Goal: Obtain resource: Download file/media

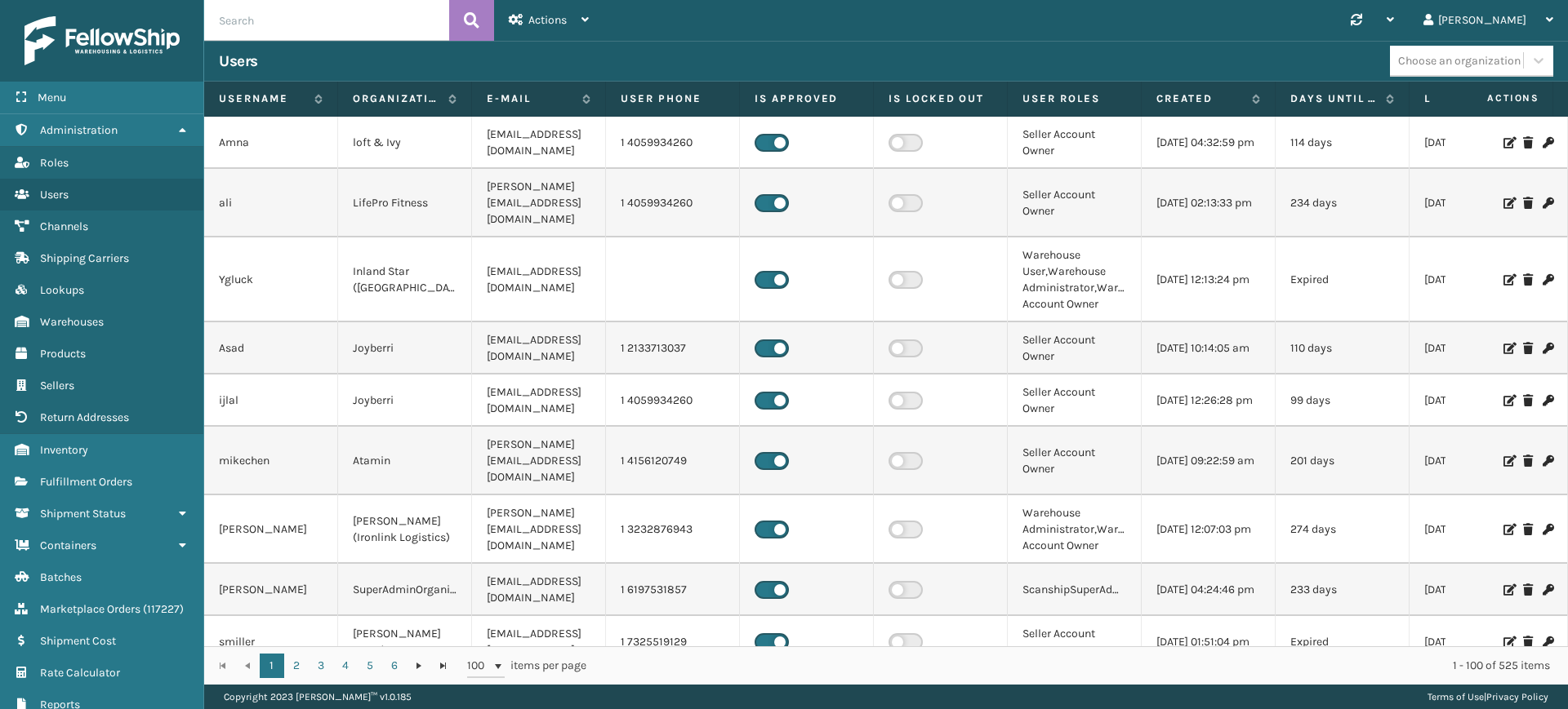
click at [1048, 18] on div "Synchronise all channels Gil Log Out" at bounding box center [1085, 20] width 964 height 41
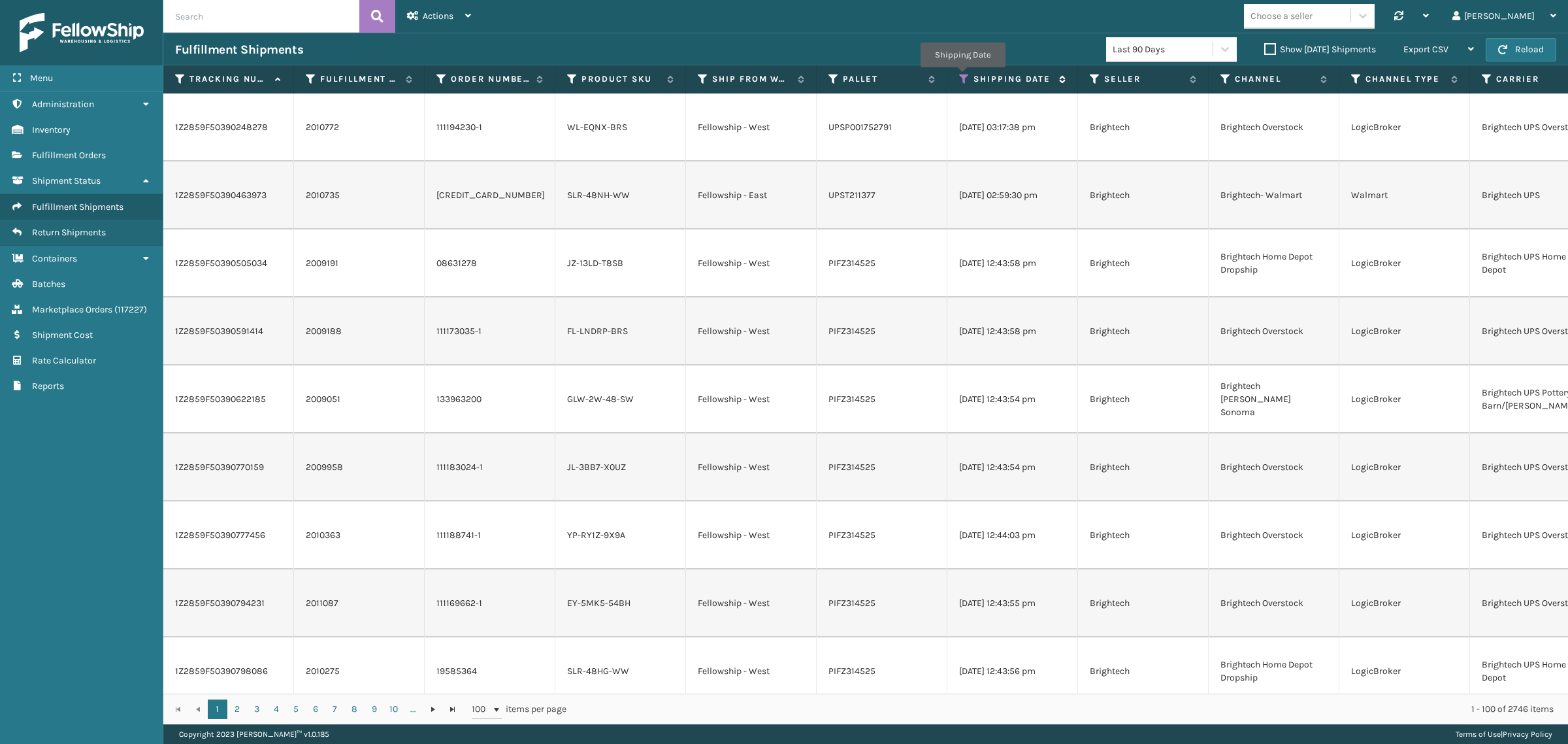
click at [962, 76] on icon at bounding box center [964, 79] width 10 height 12
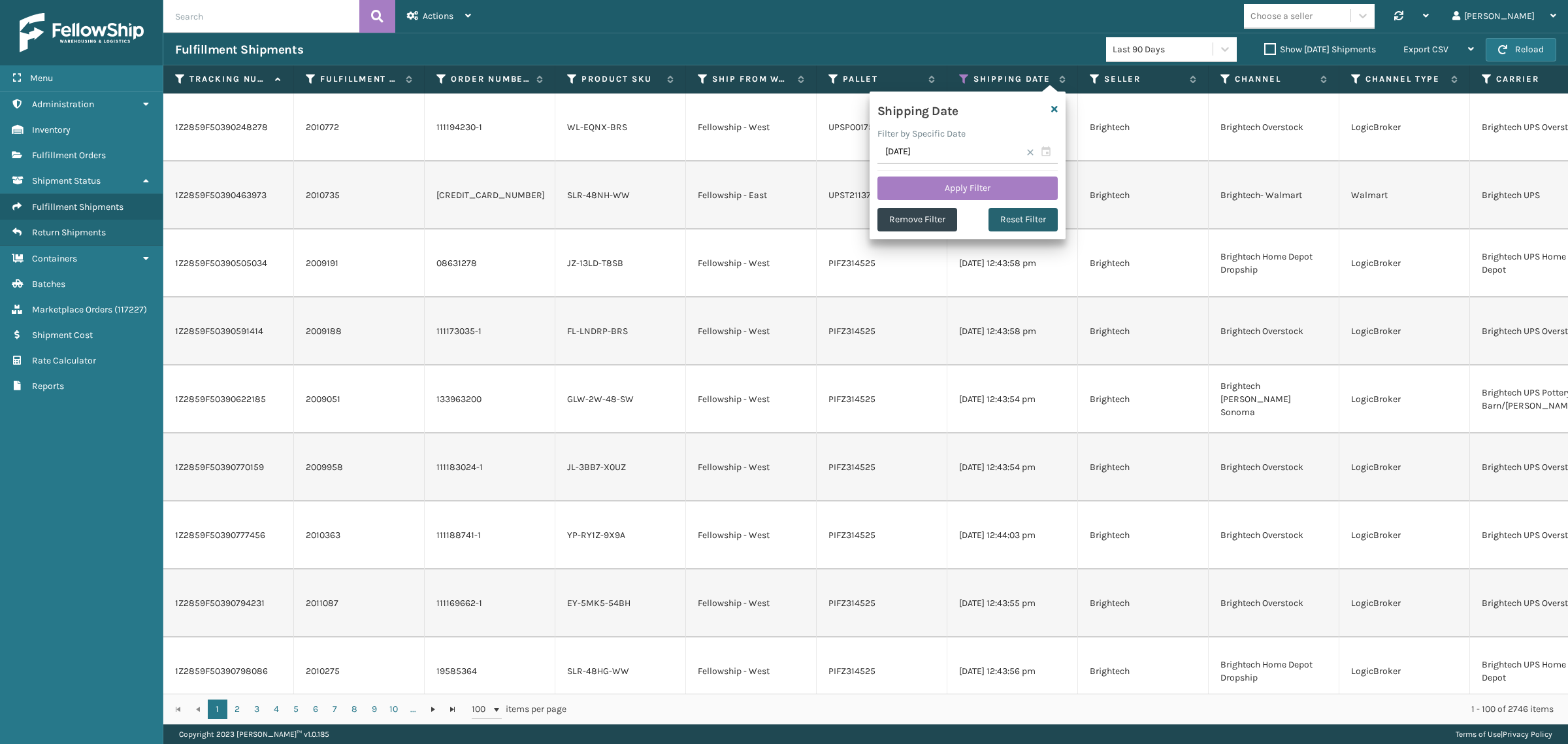
click at [1017, 217] on button "Reset Filter" at bounding box center [1023, 219] width 69 height 24
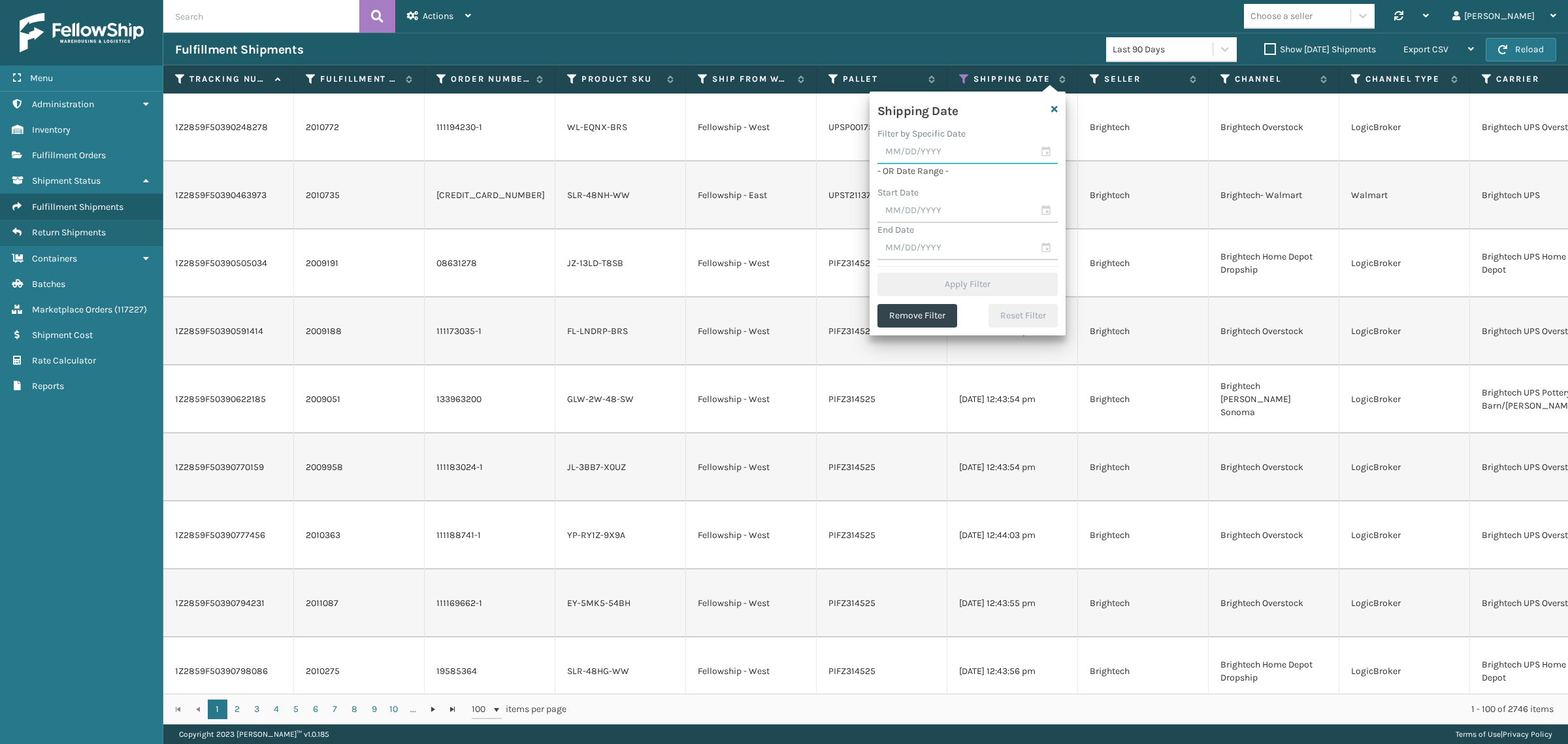
click at [946, 152] on input "text" at bounding box center [967, 153] width 180 height 24
click at [916, 266] on div "11" at bounding box center [916, 270] width 22 height 20
type input "08/11/2025"
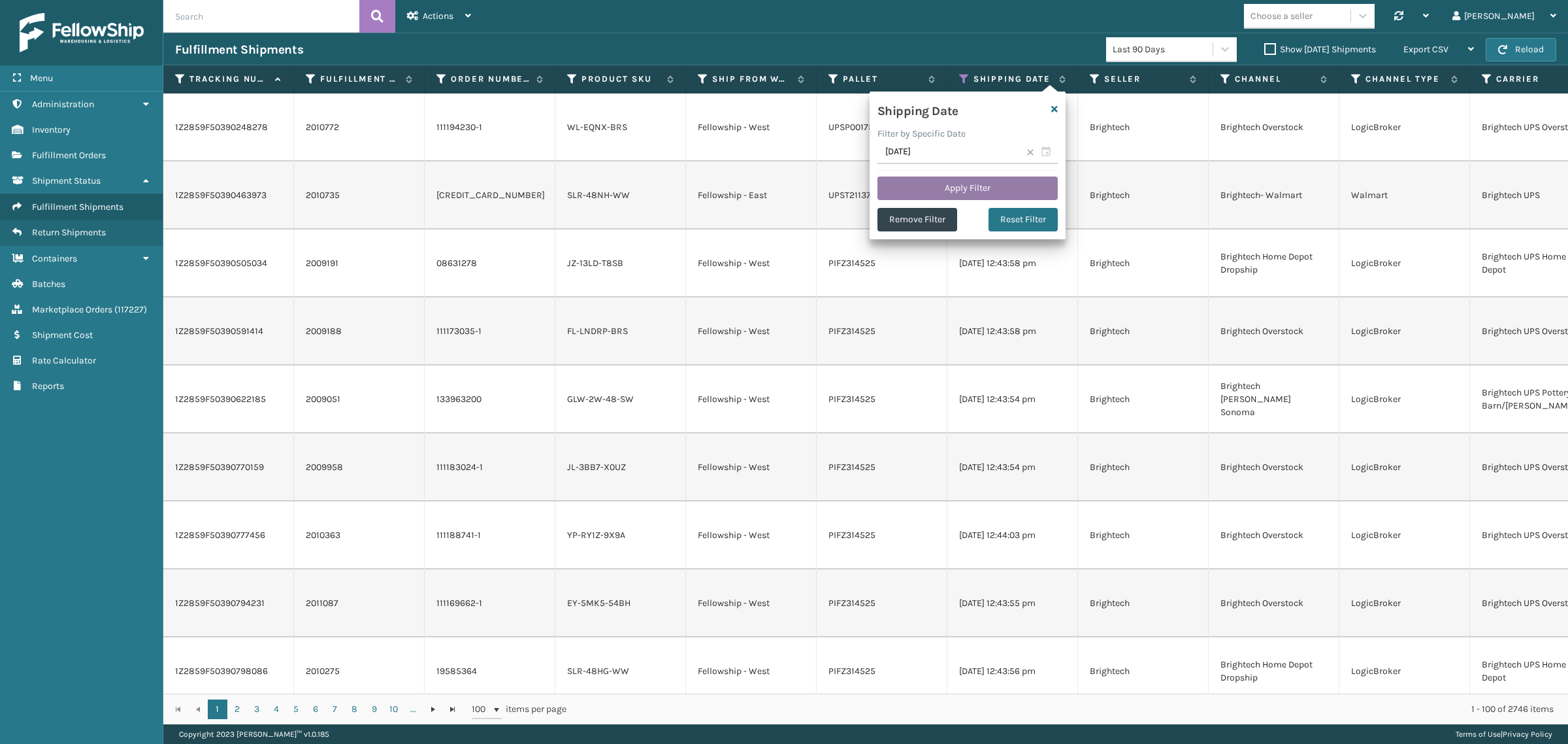
click at [975, 180] on button "Apply Filter" at bounding box center [967, 188] width 180 height 24
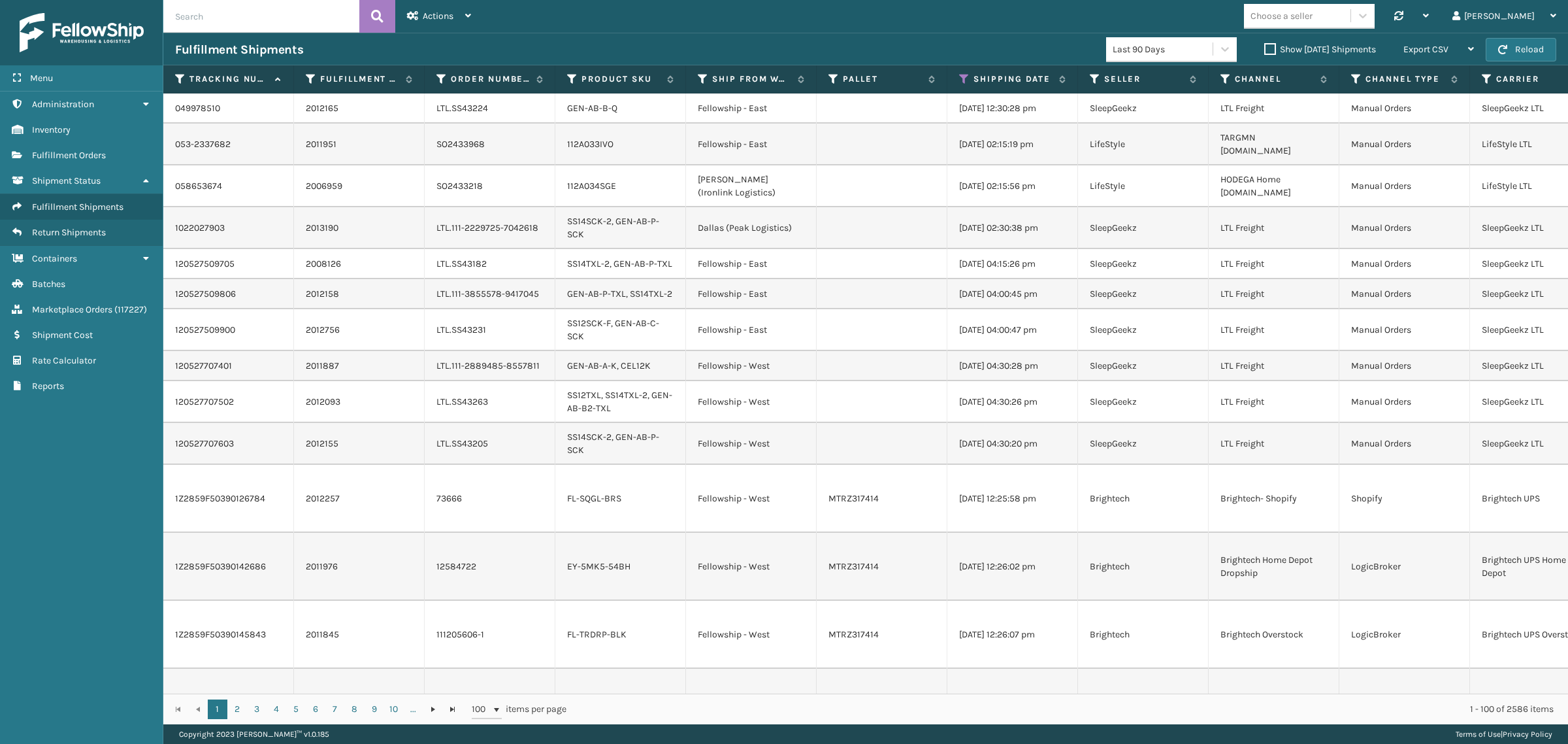
click at [1264, 44] on label "Show Yesterday Shipments" at bounding box center [1320, 49] width 111 height 11
click at [1264, 43] on input "Show Yesterday Shipments" at bounding box center [1264, 46] width 1 height 8
click at [1264, 46] on label "Show Yesterday Shipments" at bounding box center [1320, 49] width 111 height 11
click at [1264, 46] on input "Show Yesterday Shipments" at bounding box center [1264, 46] width 1 height 8
click at [1530, 49] on button "Reload" at bounding box center [1521, 49] width 70 height 24
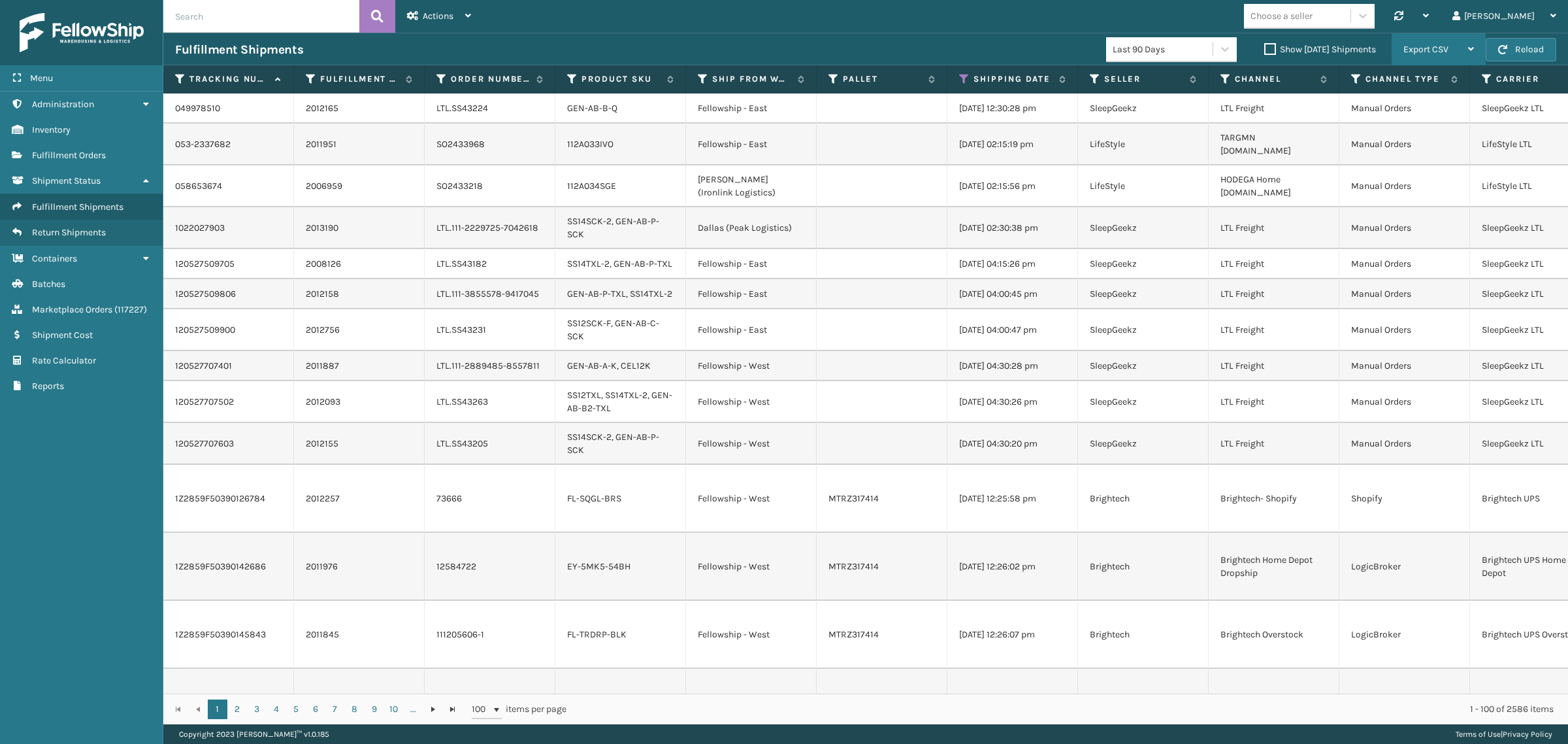
click at [1455, 42] on div "Export CSV" at bounding box center [1438, 49] width 70 height 33
click at [1452, 118] on li "Export All Pages" at bounding box center [1397, 119] width 175 height 36
click at [962, 77] on icon at bounding box center [964, 79] width 10 height 12
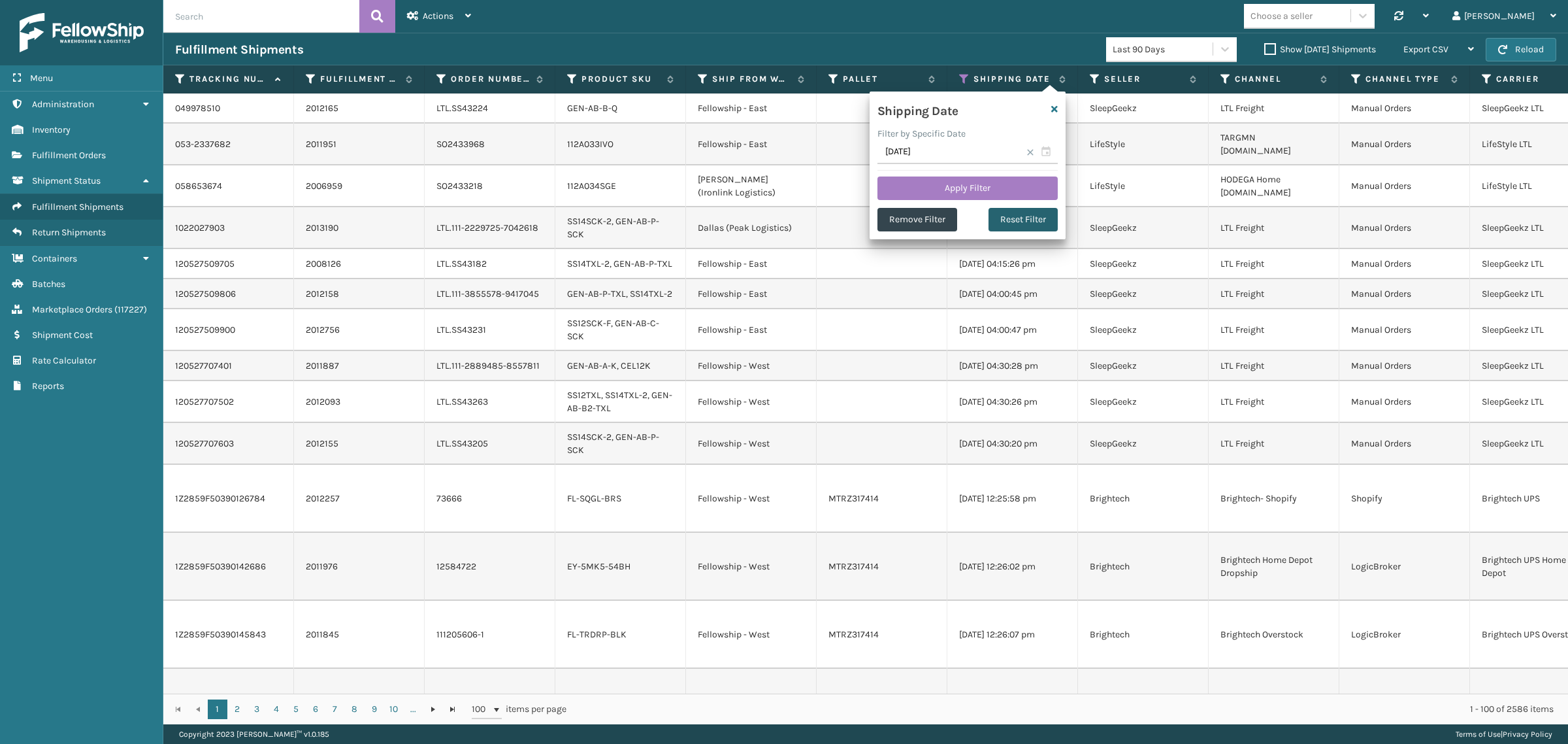
click at [1026, 217] on button "Reset Filter" at bounding box center [1023, 219] width 69 height 24
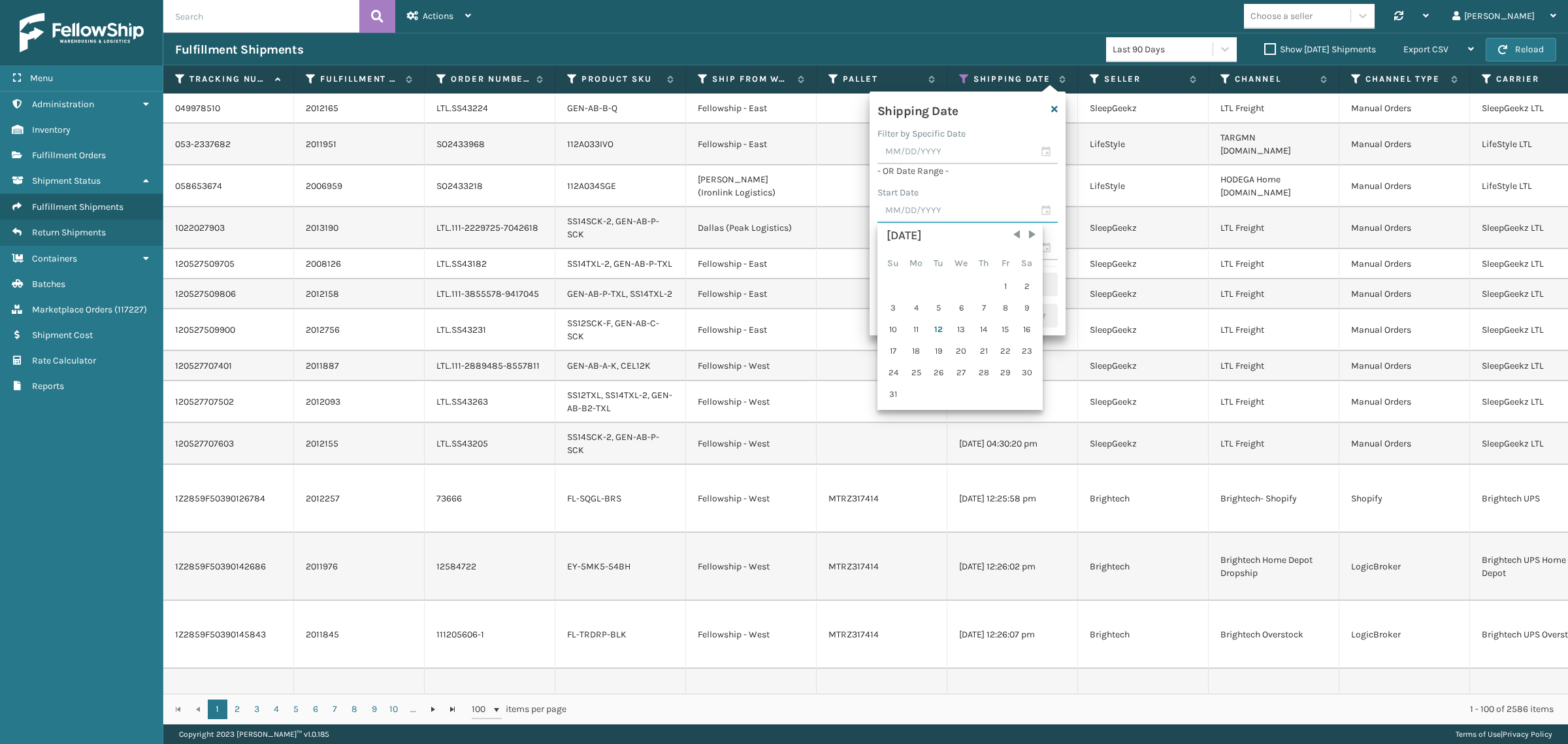
click at [945, 207] on input "text" at bounding box center [967, 211] width 180 height 24
click at [934, 307] on div "5" at bounding box center [939, 308] width 19 height 20
type input "08/05/2025"
click at [937, 189] on input "text" at bounding box center [967, 189] width 180 height 24
click at [916, 304] on div "11" at bounding box center [916, 308] width 22 height 20
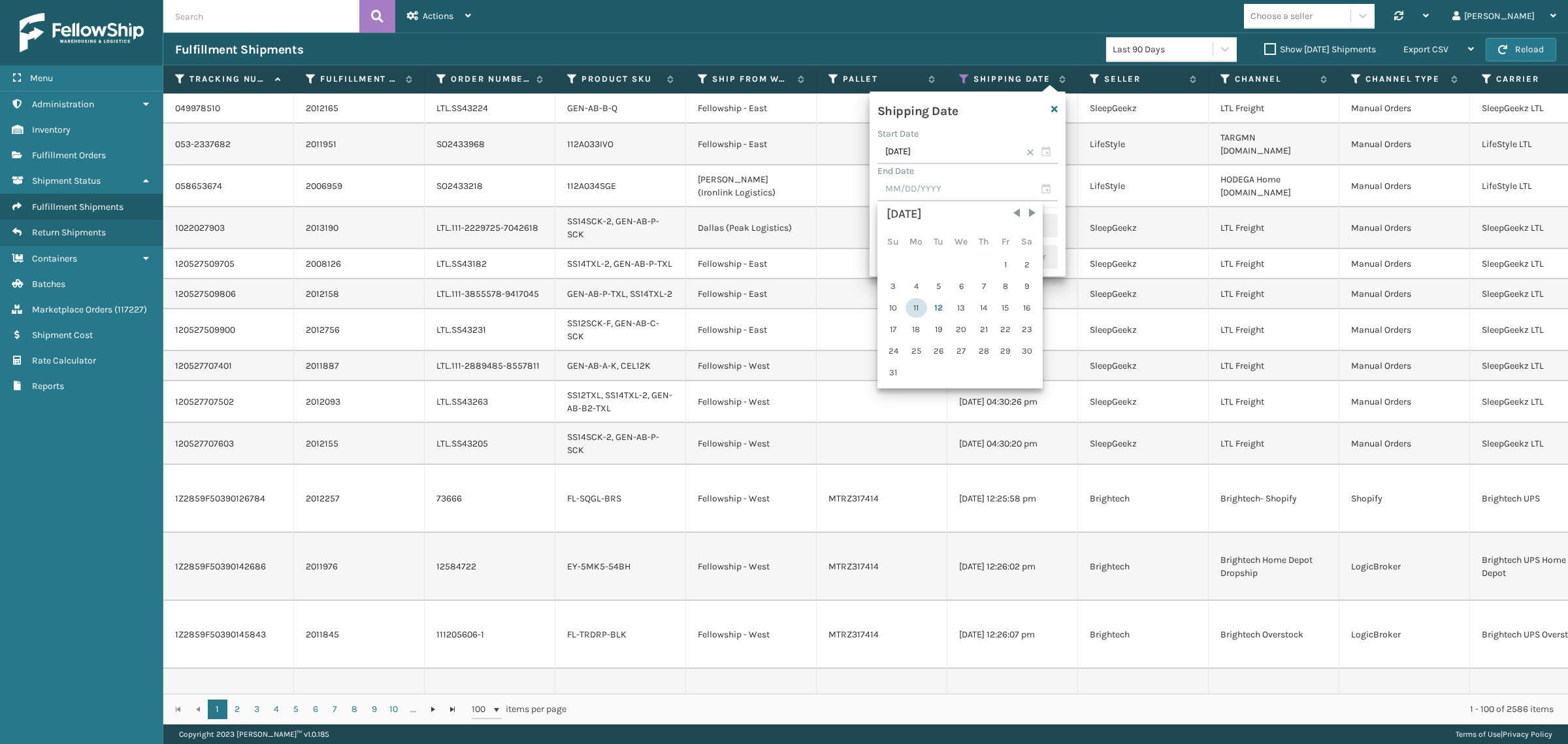
type input "08/11/2025"
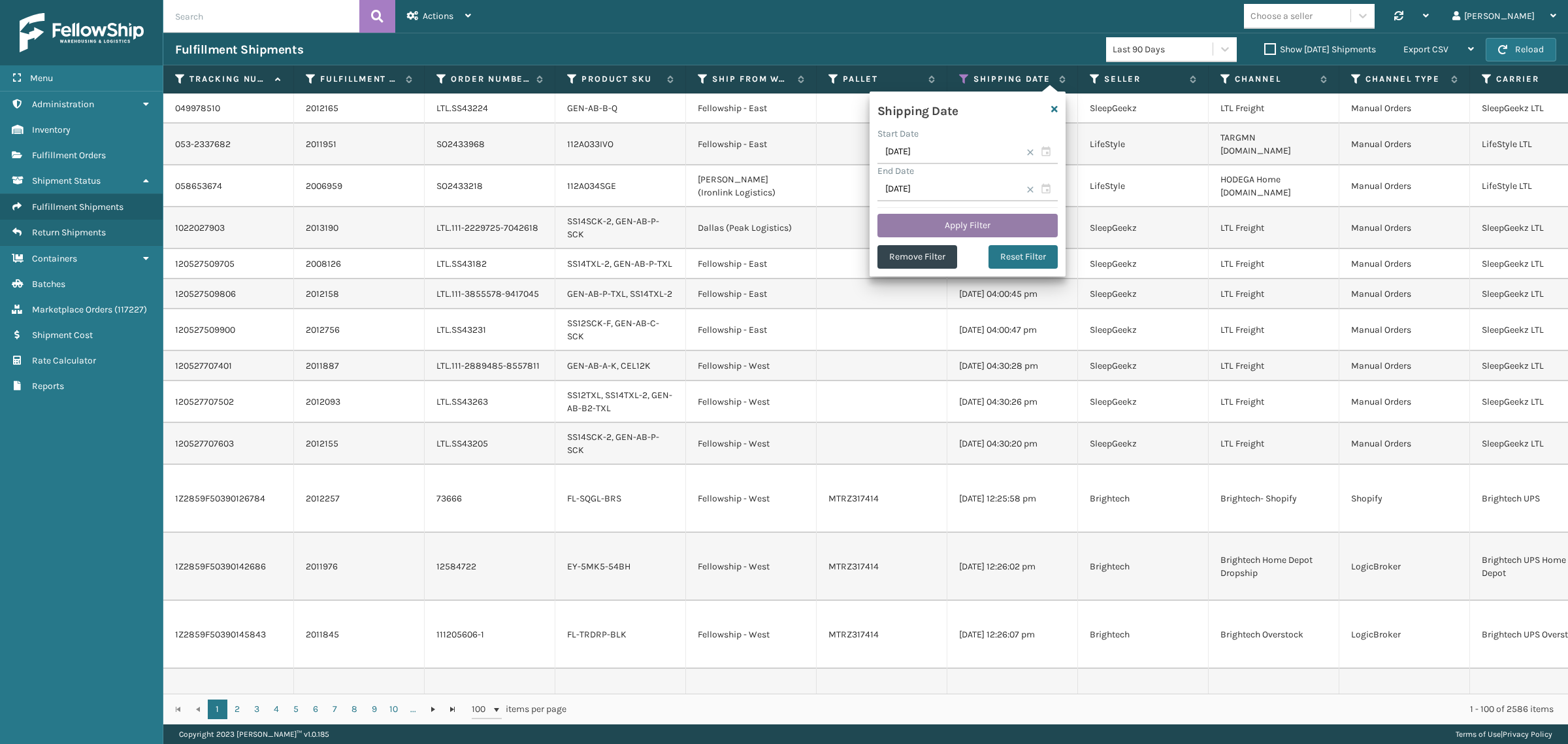
click at [974, 221] on button "Apply Filter" at bounding box center [967, 226] width 180 height 24
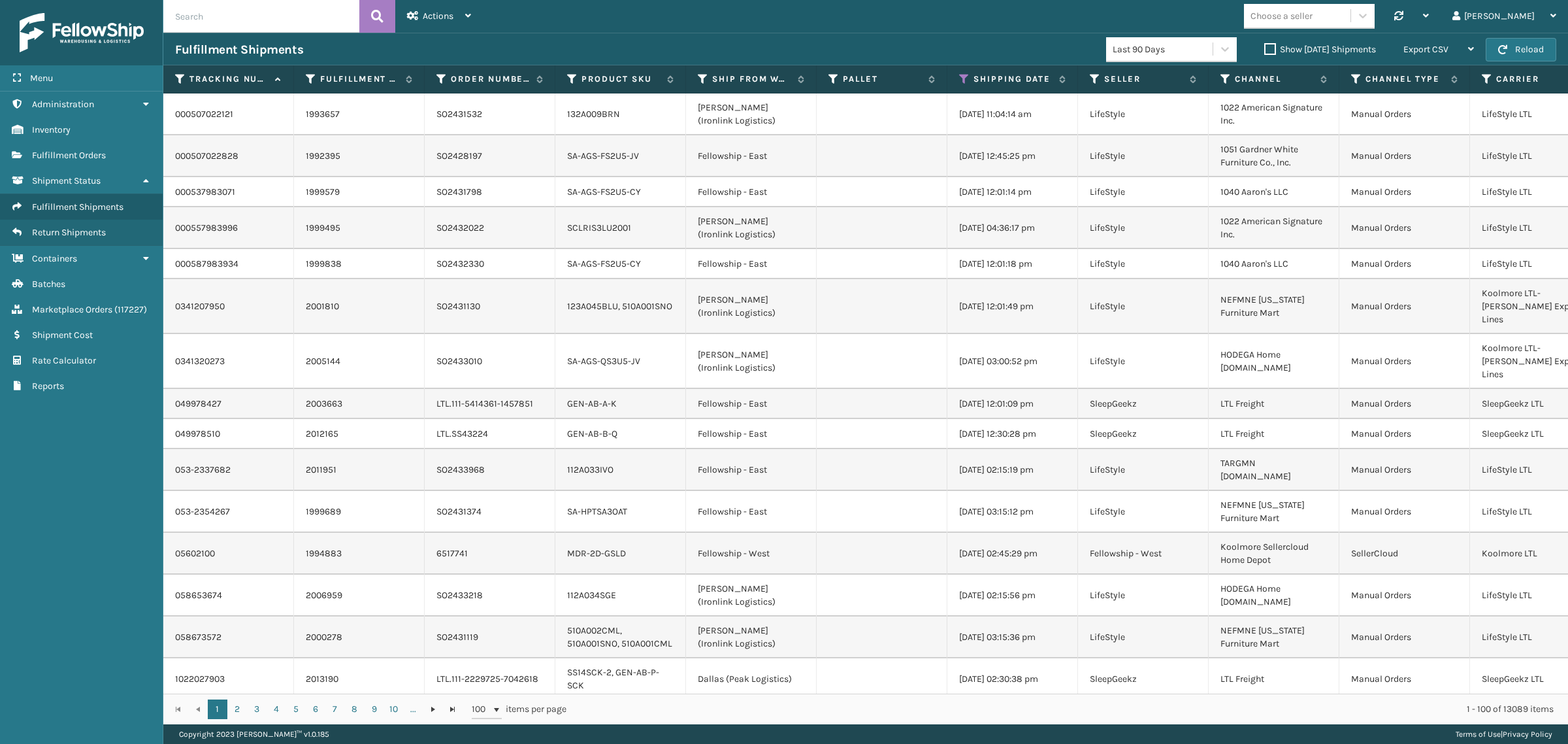
click at [1264, 49] on label "Show Yesterday Shipments" at bounding box center [1320, 49] width 111 height 11
click at [1264, 49] on input "Show Yesterday Shipments" at bounding box center [1264, 46] width 1 height 8
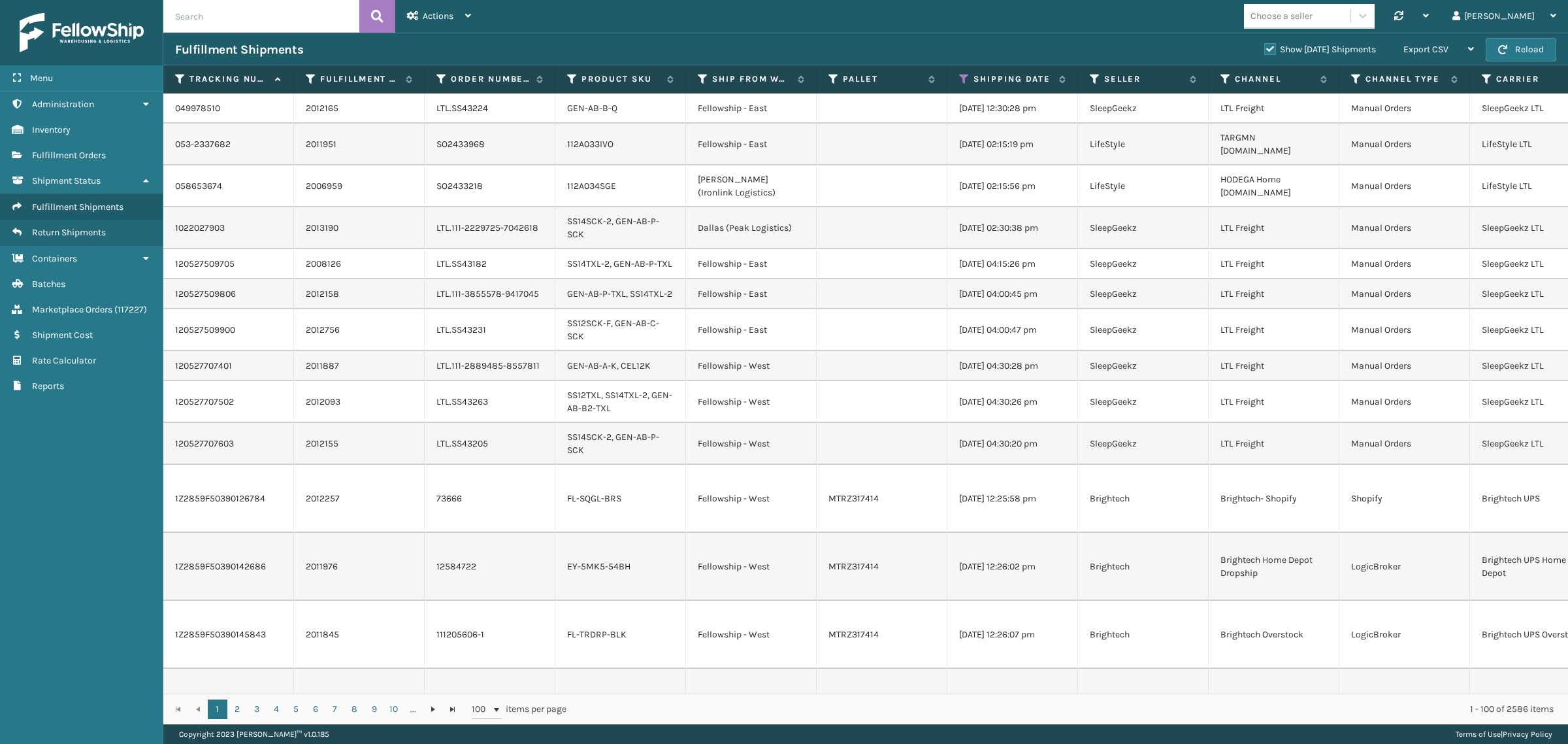
click at [1264, 46] on label "Show Yesterday Shipments" at bounding box center [1320, 49] width 111 height 11
click at [1264, 46] on input "Show Yesterday Shipments" at bounding box center [1264, 46] width 1 height 8
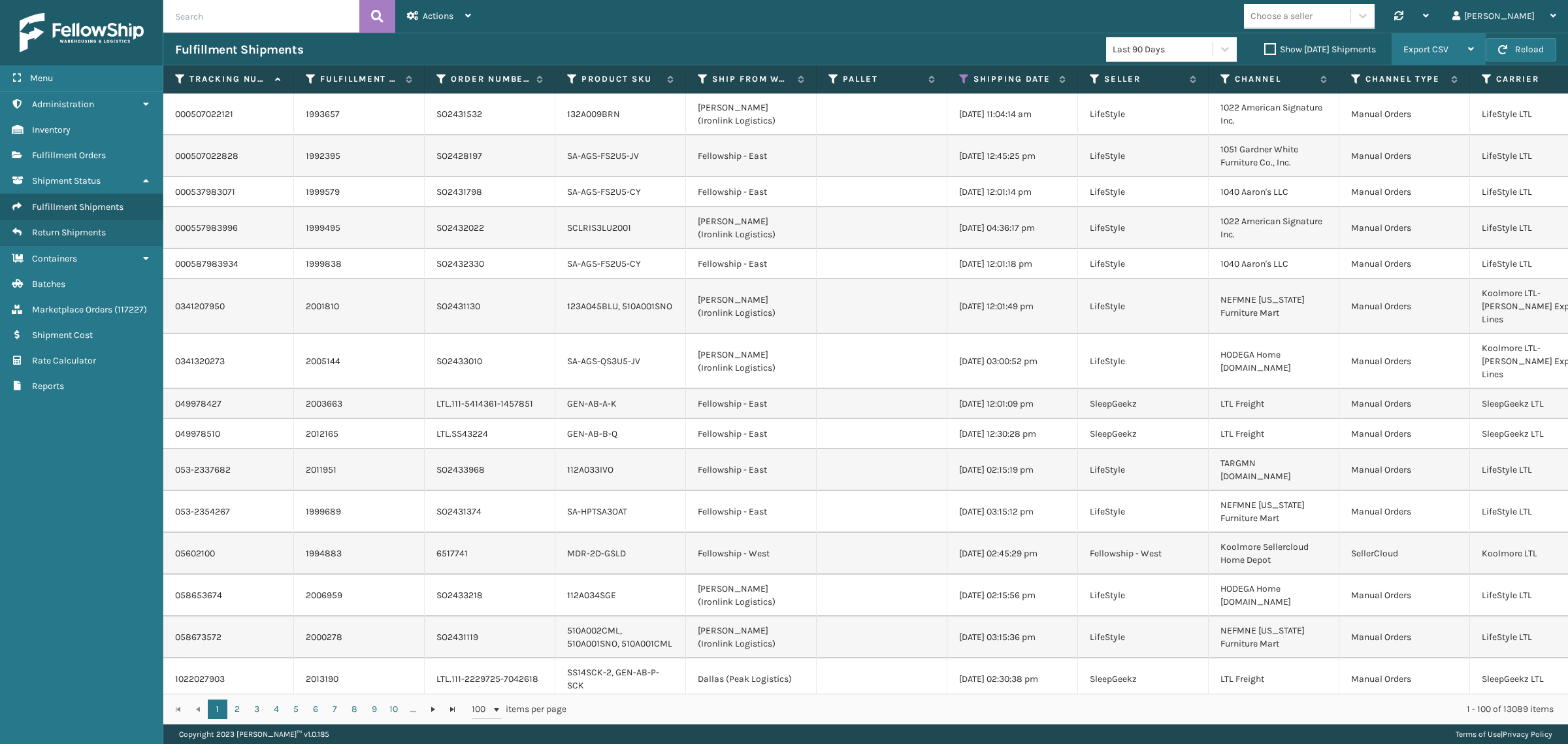
click at [1452, 50] on div "Export CSV" at bounding box center [1438, 49] width 70 height 33
click at [1450, 120] on li "Export All Pages" at bounding box center [1397, 119] width 175 height 36
click at [962, 75] on icon at bounding box center [964, 79] width 10 height 12
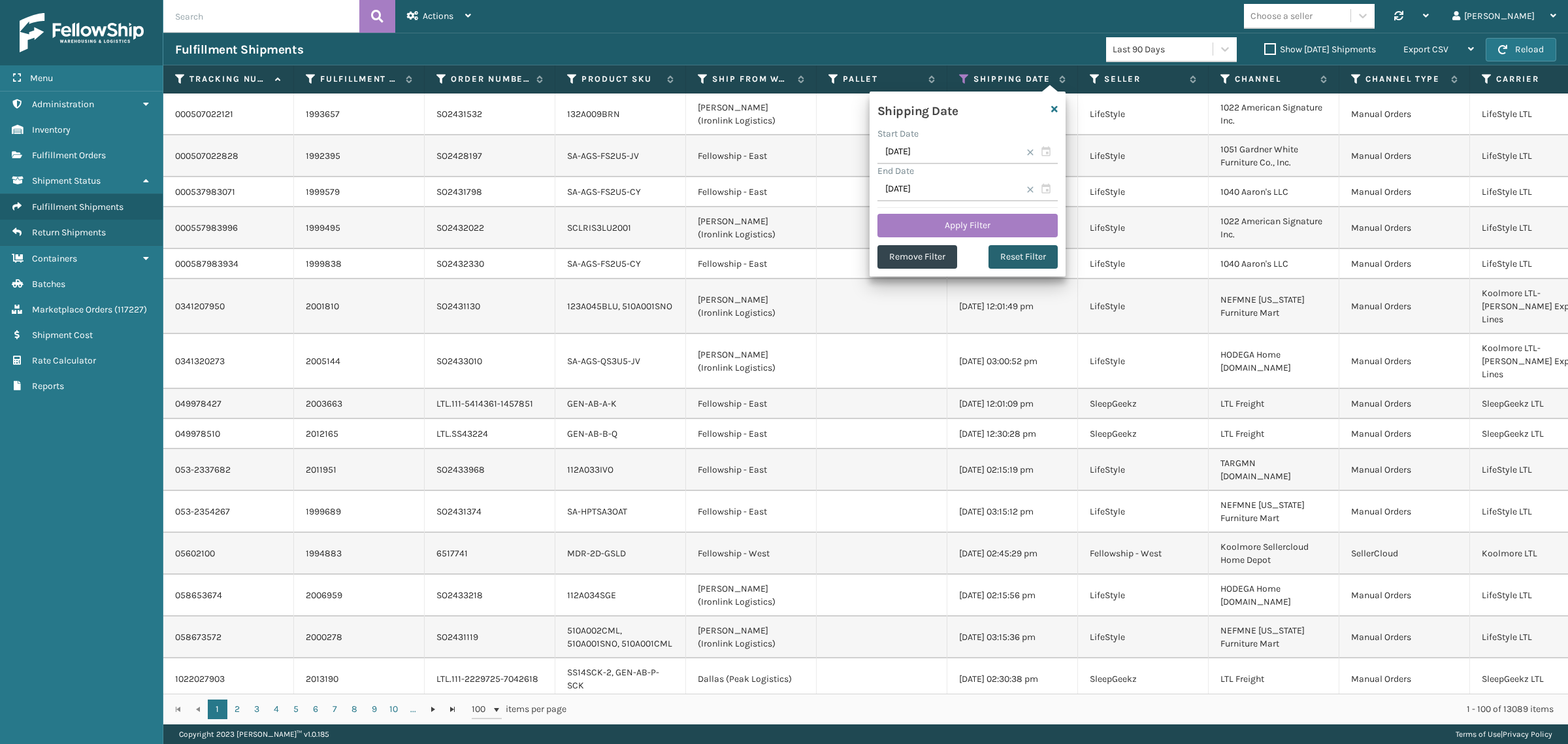
click at [1018, 262] on button "Reset Filter" at bounding box center [1023, 257] width 69 height 24
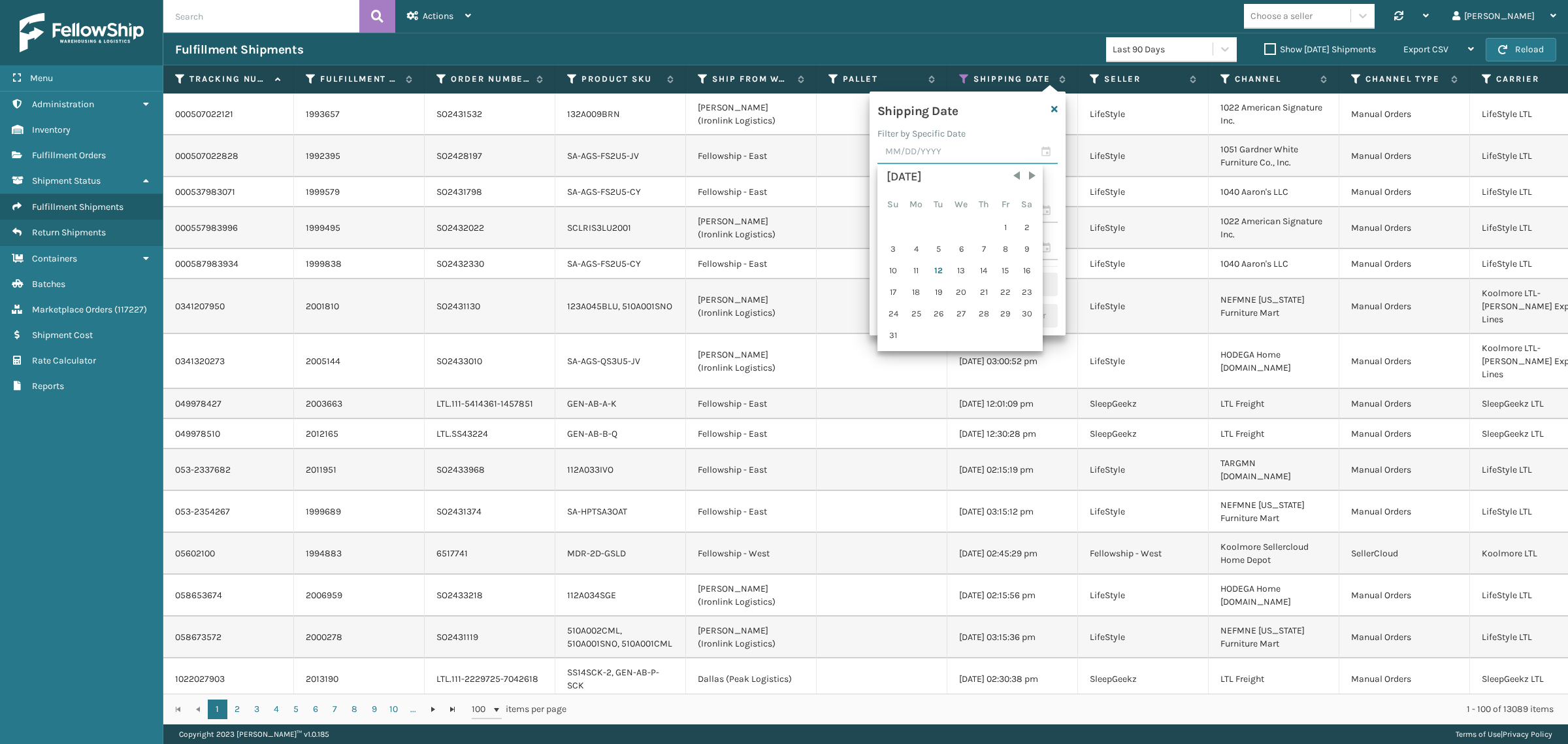
click at [918, 154] on input "text" at bounding box center [967, 153] width 180 height 24
click at [913, 267] on div "11" at bounding box center [916, 270] width 22 height 20
type input "08/11/2025"
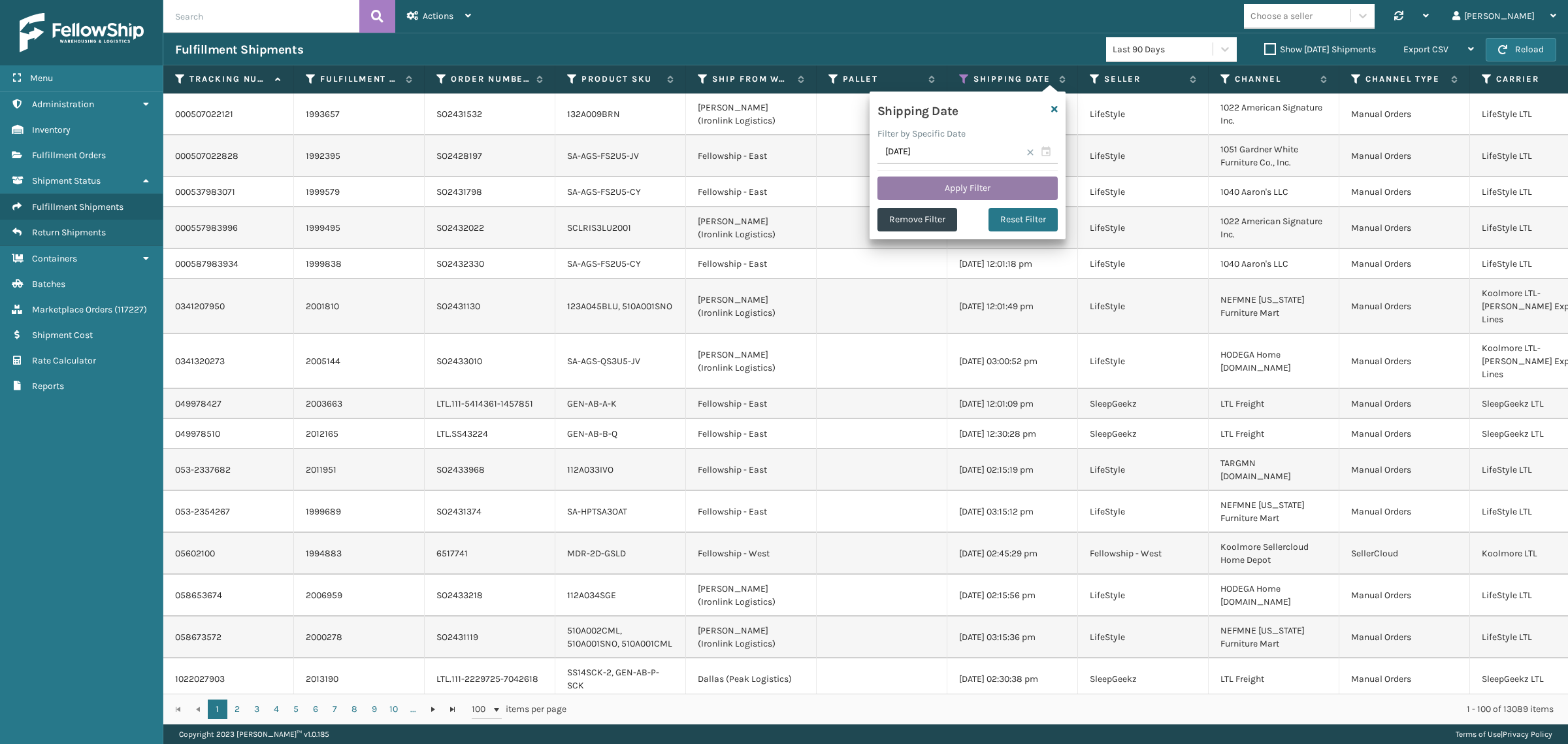
click at [948, 187] on button "Apply Filter" at bounding box center [967, 188] width 180 height 24
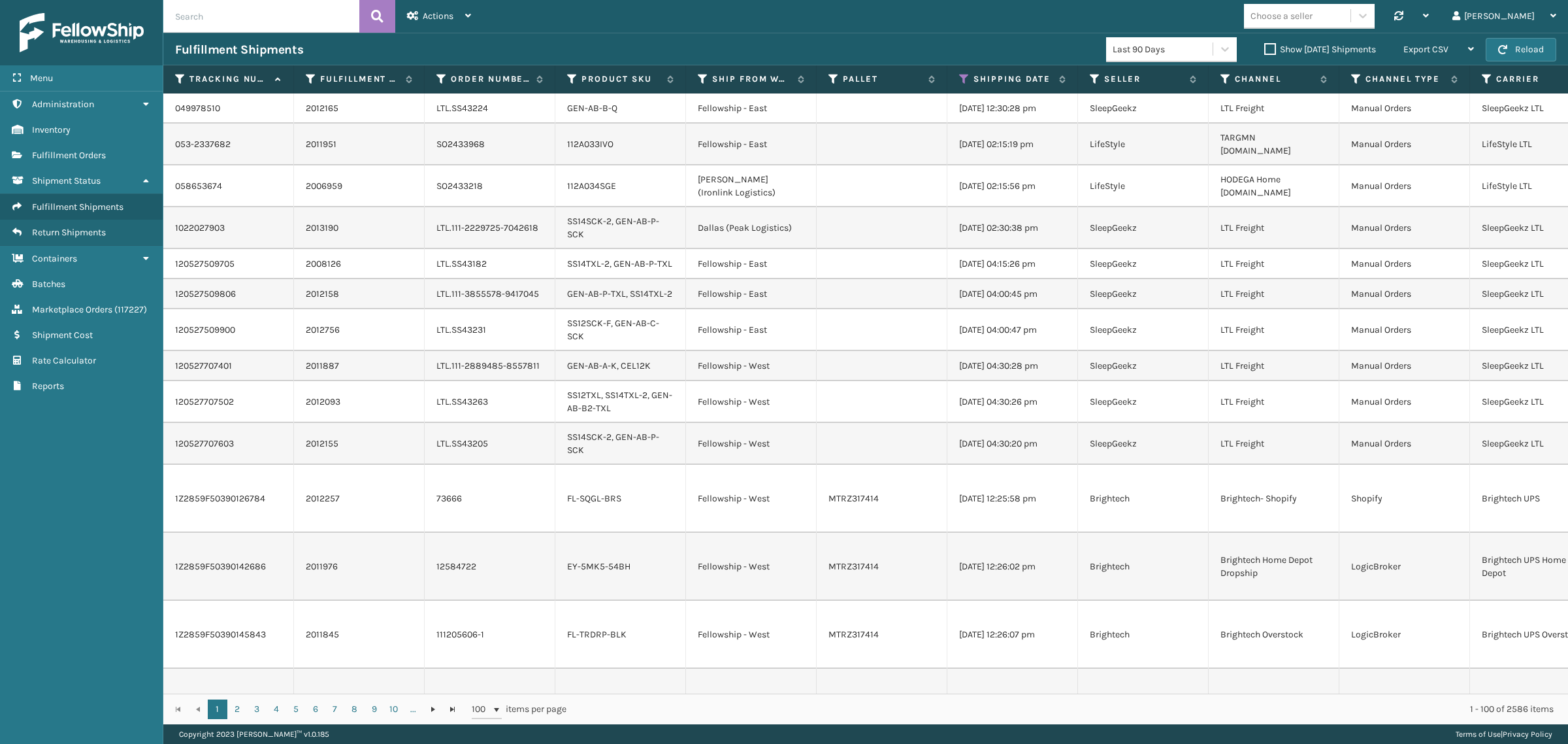
click at [1033, 27] on div "Choose a seller Synchronise all channels Gil Log Out" at bounding box center [1025, 16] width 1085 height 33
click at [688, 35] on div "Fulfillment Shipments Last 90 Days Show Yesterday Shipments Export CSV Export C…" at bounding box center [865, 49] width 1404 height 33
